Goal: Task Accomplishment & Management: Use online tool/utility

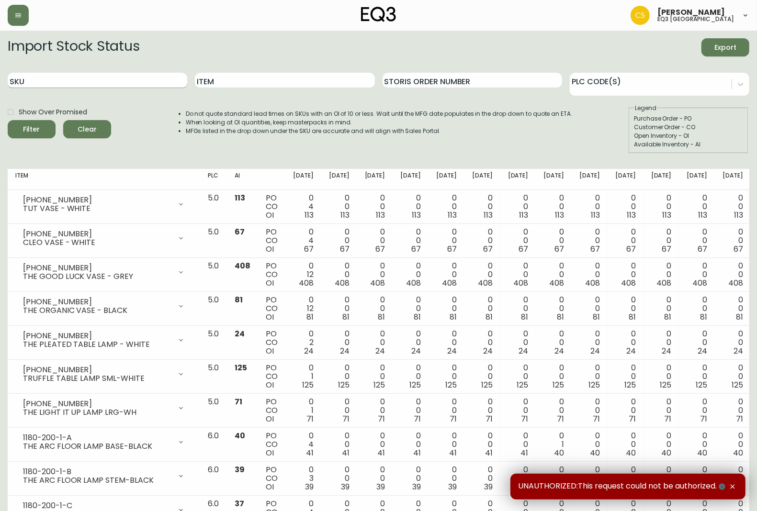
click at [120, 79] on input "SKU" at bounding box center [97, 80] width 179 height 15
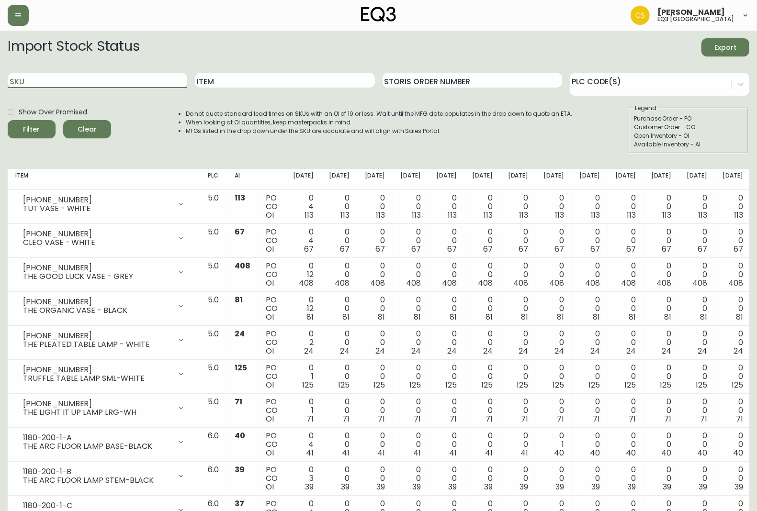
paste input "[PHONE_NUMBER]"
type input "[PHONE_NUMBER]"
click at [8, 120] on button "Filter" at bounding box center [32, 129] width 48 height 18
